Goal: Transaction & Acquisition: Purchase product/service

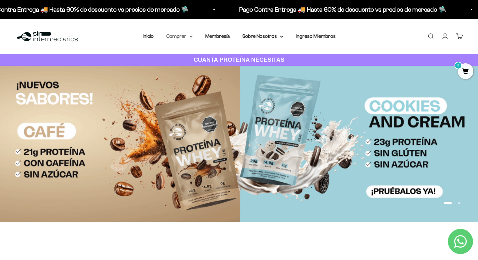
click at [186, 38] on summary "Comprar" at bounding box center [179, 36] width 26 height 8
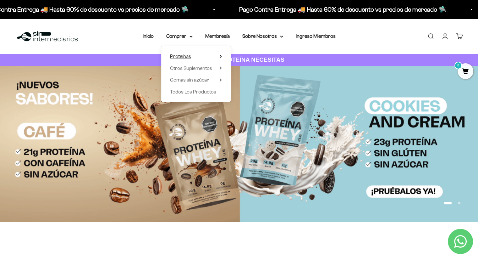
click at [220, 55] on icon at bounding box center [220, 56] width 1 height 3
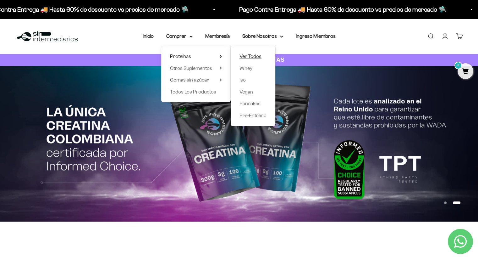
click at [251, 56] on span "Ver Todos" at bounding box center [251, 55] width 22 height 5
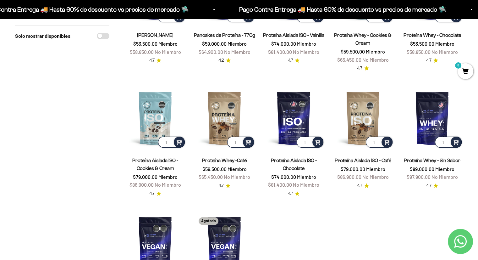
scroll to position [141, 0]
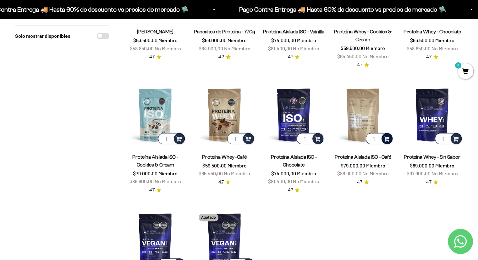
click at [389, 136] on span at bounding box center [387, 138] width 6 height 7
click at [376, 129] on span "Café / 2 libras (910g)" at bounding box center [363, 129] width 35 height 5
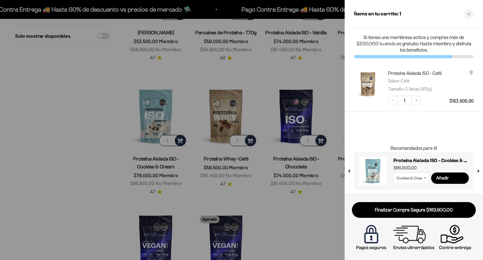
click at [318, 103] on div at bounding box center [241, 130] width 483 height 260
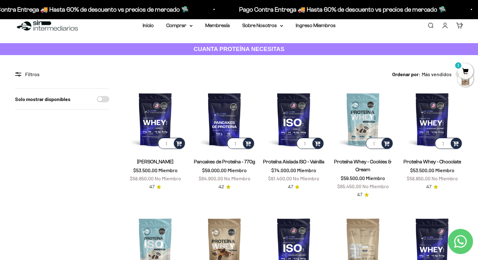
scroll to position [0, 0]
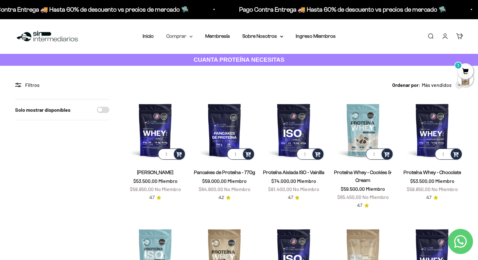
click at [187, 37] on summary "Comprar" at bounding box center [179, 36] width 26 height 8
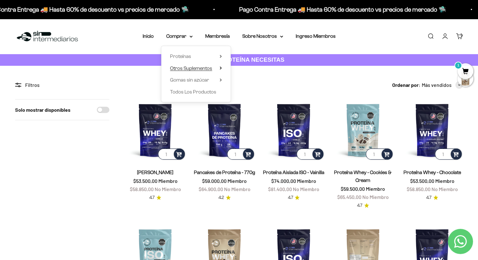
click at [205, 68] on span "Otros Suplementos" at bounding box center [191, 67] width 42 height 5
click at [205, 93] on span "Todos Los Productos" at bounding box center [193, 91] width 46 height 5
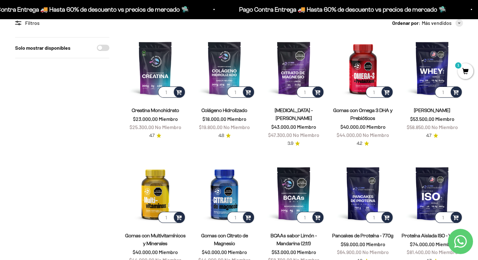
scroll to position [50, 0]
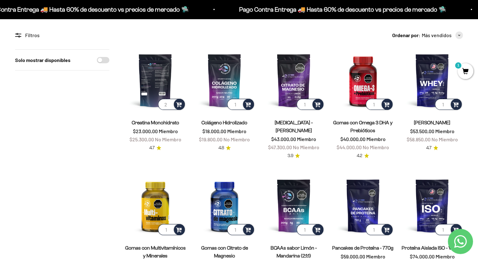
click at [170, 103] on input "2" at bounding box center [171, 104] width 27 height 11
click at [170, 103] on input "3" at bounding box center [171, 104] width 27 height 11
type input "4"
click at [170, 103] on input "4" at bounding box center [171, 104] width 27 height 11
click at [179, 108] on div at bounding box center [179, 104] width 11 height 11
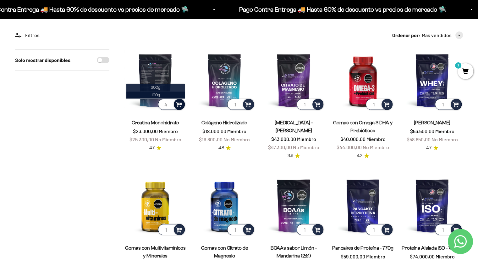
click at [167, 87] on li "300g" at bounding box center [155, 88] width 58 height 8
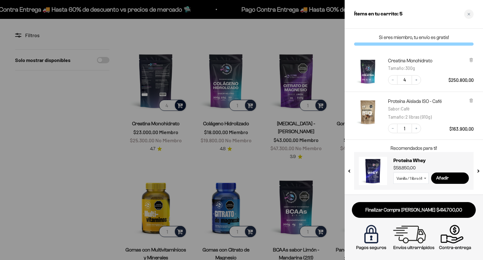
click at [61, 168] on div at bounding box center [241, 130] width 483 height 260
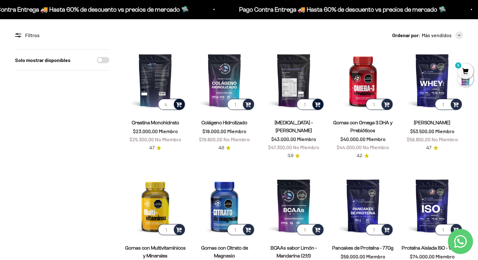
click at [316, 103] on span at bounding box center [318, 103] width 6 height 7
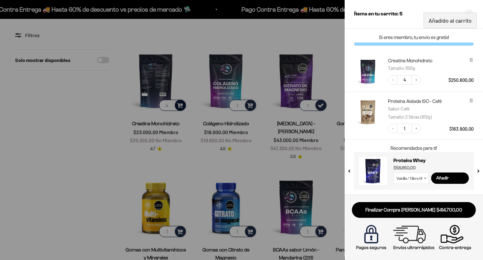
click at [257, 158] on div at bounding box center [241, 130] width 483 height 260
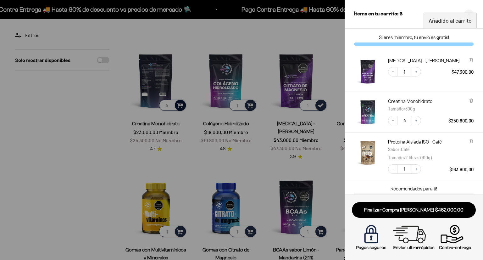
click at [258, 154] on div at bounding box center [241, 130] width 483 height 260
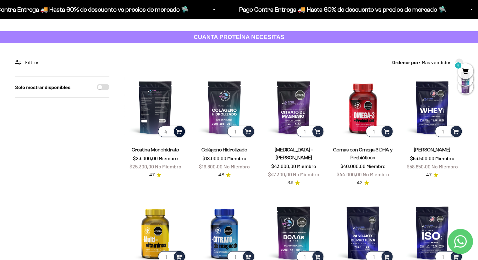
scroll to position [0, 0]
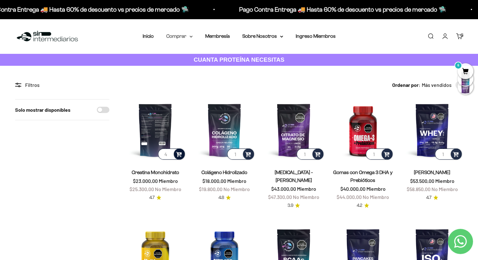
click at [189, 38] on summary "Comprar" at bounding box center [179, 36] width 26 height 8
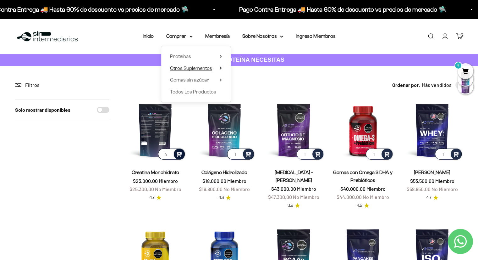
click at [202, 65] on span "Otros Suplementos" at bounding box center [191, 67] width 42 height 5
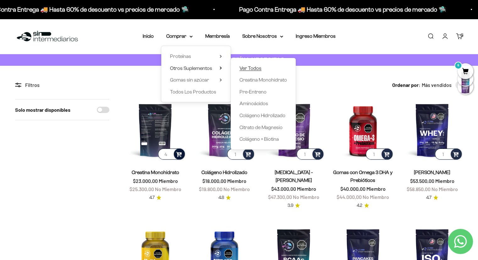
click at [255, 71] on span "Ver Todos" at bounding box center [251, 67] width 22 height 5
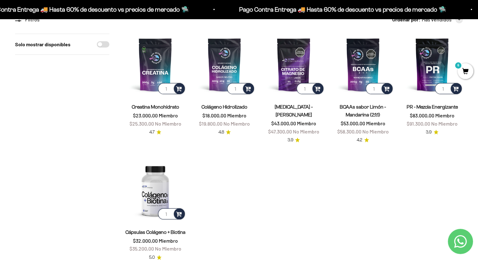
scroll to position [67, 0]
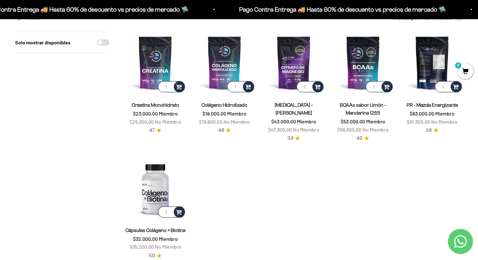
drag, startPoint x: 432, startPoint y: 79, endPoint x: 427, endPoint y: 80, distance: 4.9
drag, startPoint x: 427, startPoint y: 80, endPoint x: 455, endPoint y: 153, distance: 78.7
click at [455, 155] on product-list "1 Creatina Monohidrato $23.000,00 Miembro $25.300,00 No Miembro 4.7 1 Colágeno …" at bounding box center [293, 145] width 339 height 227
click at [373, 121] on span "Miembro" at bounding box center [375, 121] width 19 height 6
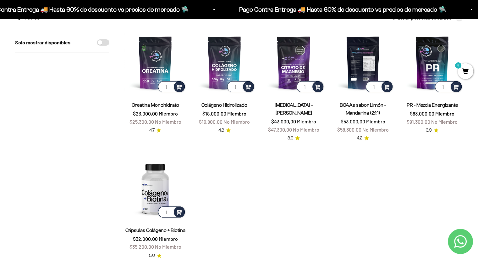
click at [368, 72] on img at bounding box center [363, 63] width 62 height 62
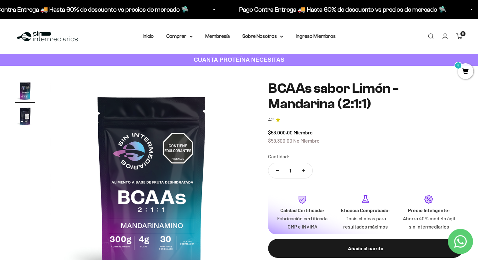
click at [302, 170] on icon "Aumentar cantidad" at bounding box center [303, 170] width 3 height 3
type input "2"
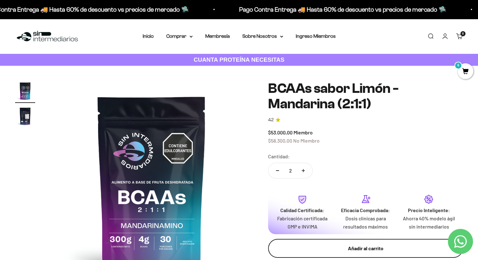
click at [349, 245] on div "Añadir al carrito" at bounding box center [366, 248] width 170 height 8
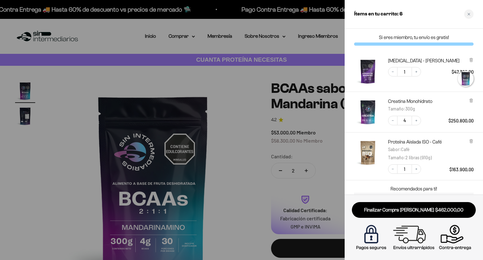
click at [226, 180] on div at bounding box center [241, 130] width 483 height 260
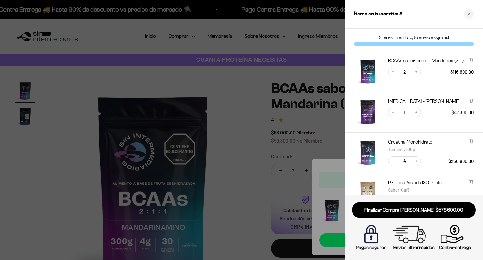
click at [229, 141] on div at bounding box center [241, 130] width 483 height 260
